Goal: Book appointment/travel/reservation

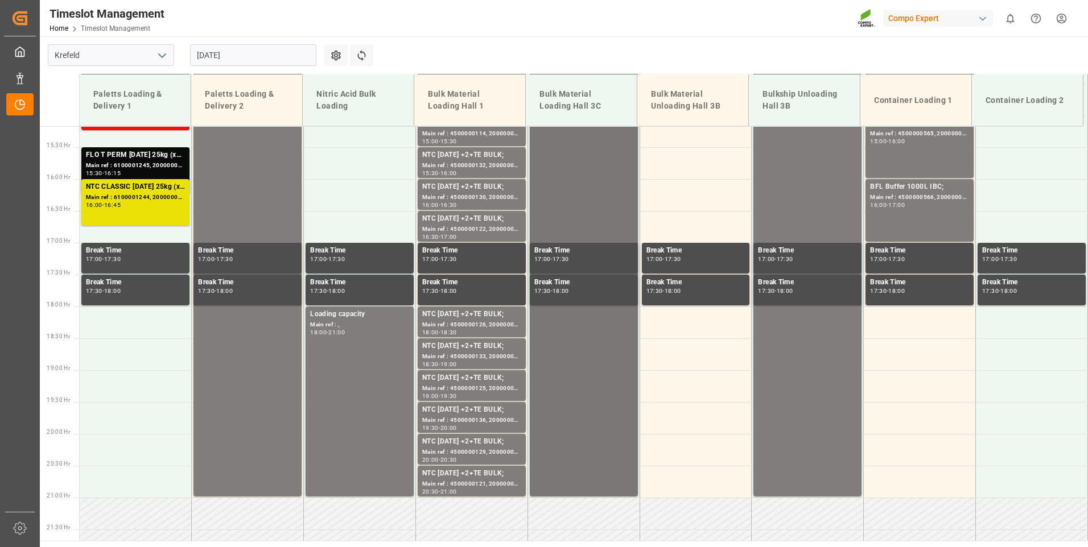
scroll to position [1024, 0]
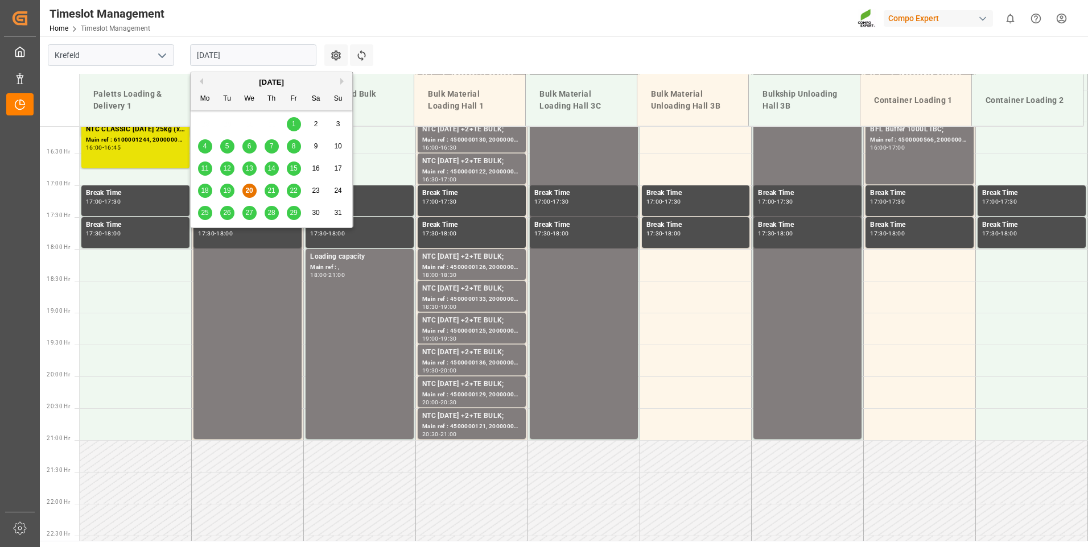
click at [264, 56] on input "[DATE]" at bounding box center [253, 55] width 126 height 22
click at [270, 192] on span "21" at bounding box center [270, 191] width 7 height 8
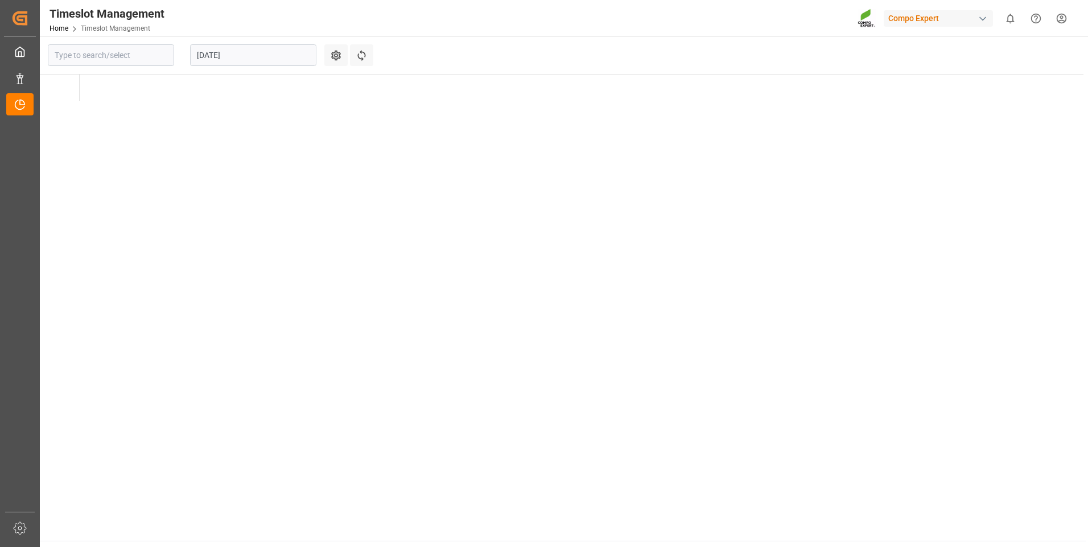
type input "Krefeld"
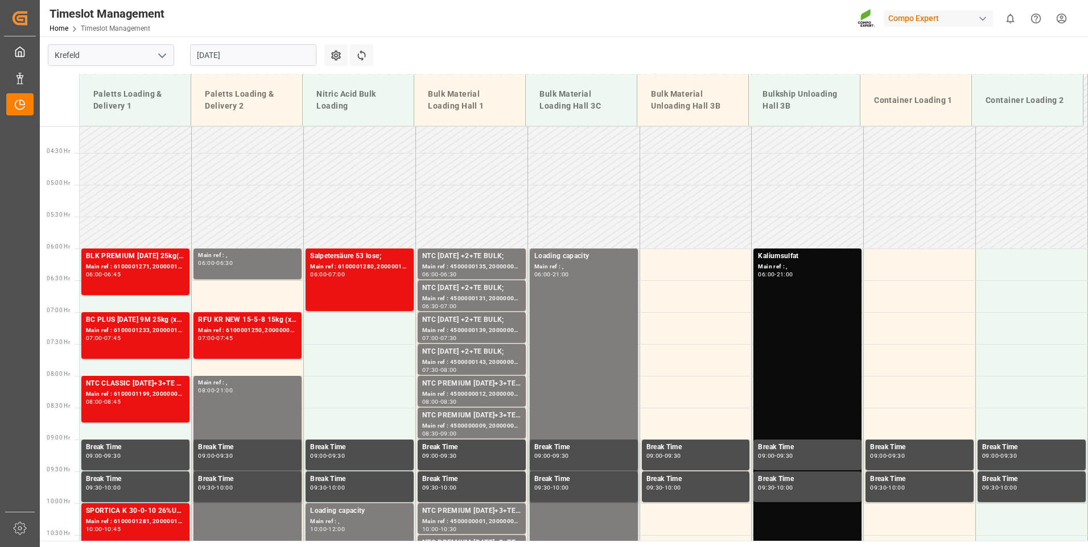
scroll to position [171, 0]
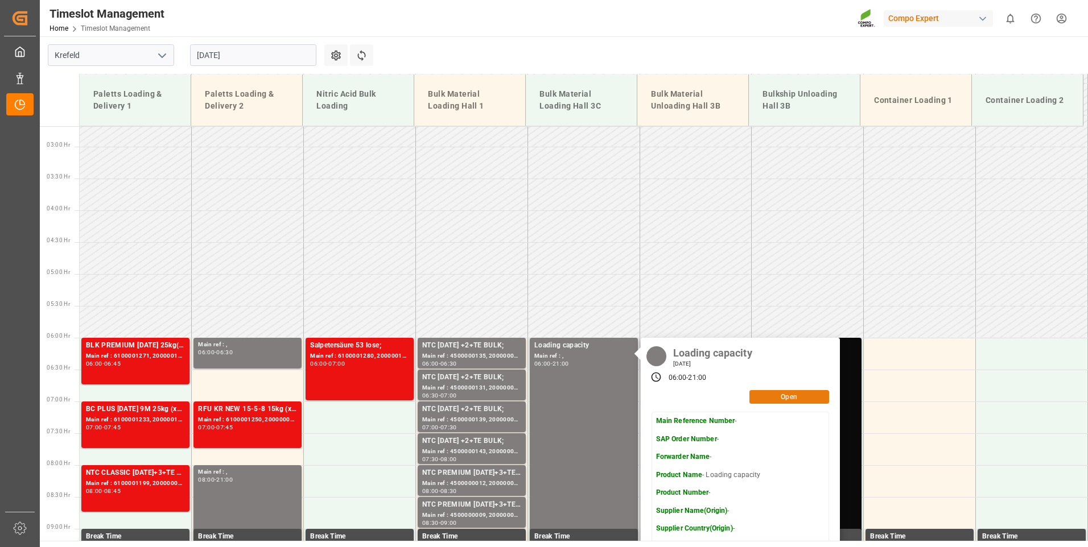
click at [794, 399] on button "Open" at bounding box center [789, 397] width 80 height 14
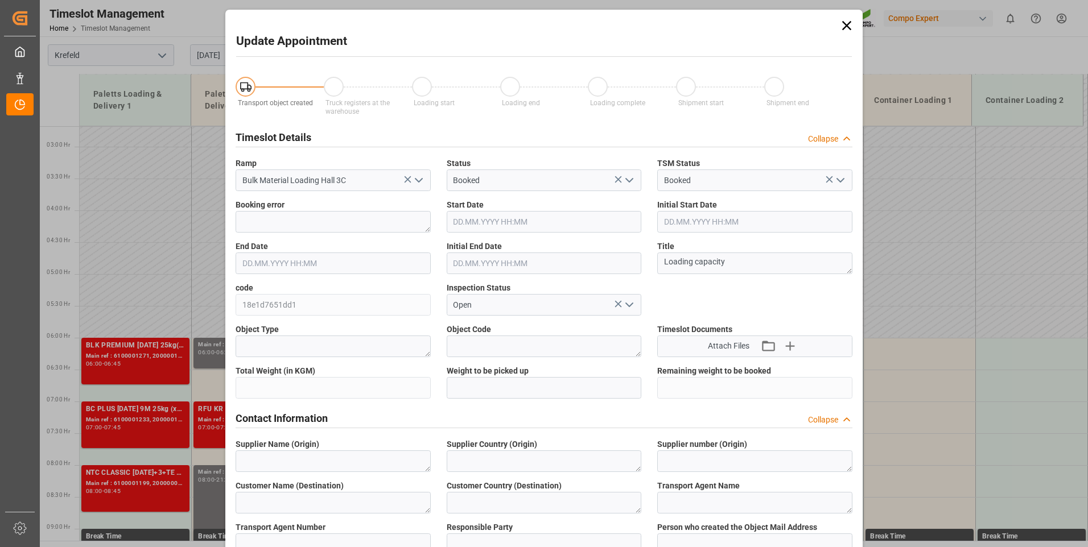
type input "[DATE] 06:00"
type input "[DATE] 21:00"
type input "[DATE] 06:33"
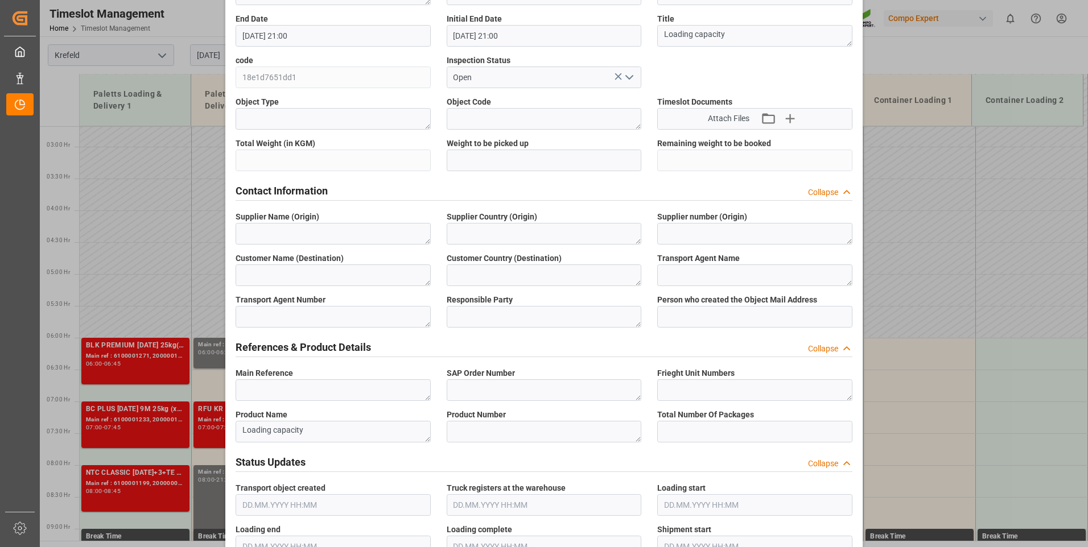
scroll to position [0, 0]
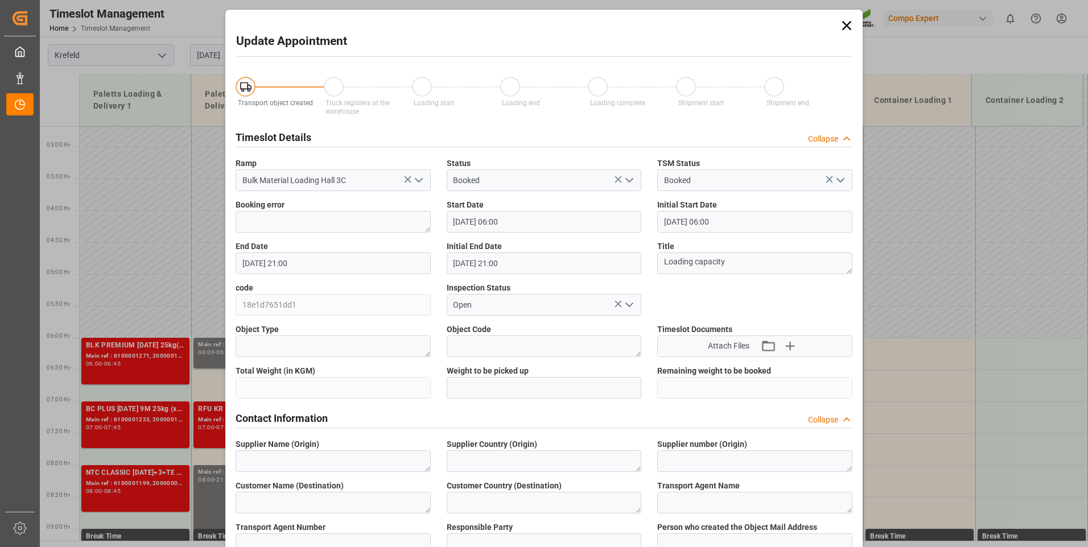
click at [846, 25] on icon at bounding box center [846, 25] width 9 height 9
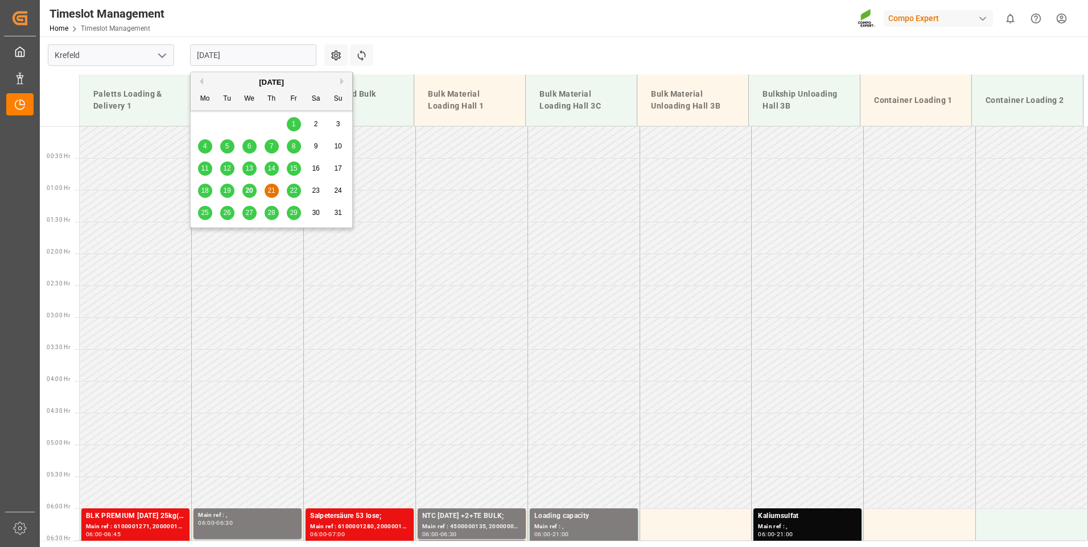
click at [256, 51] on input "[DATE]" at bounding box center [253, 55] width 126 height 22
click at [289, 192] on div "22" at bounding box center [294, 191] width 14 height 14
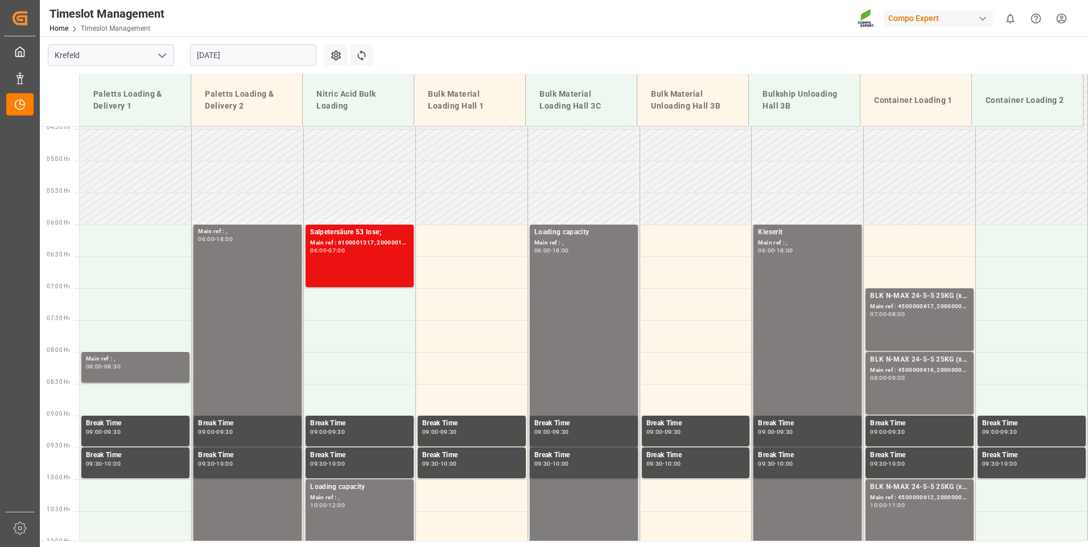
scroll to position [285, 0]
